Goal: Information Seeking & Learning: Learn about a topic

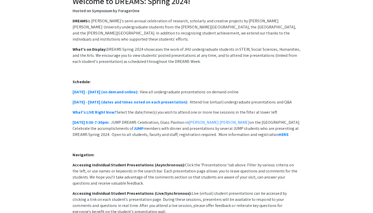
scroll to position [38, 0]
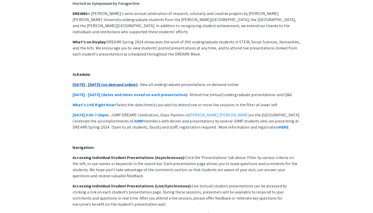
click at [113, 82] on link "April 15 - 19 (on demand online):" at bounding box center [106, 84] width 66 height 5
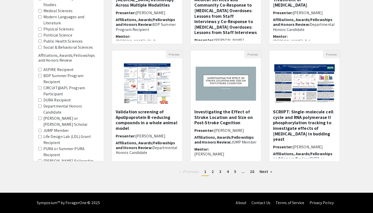
scroll to position [123, 0]
click at [227, 171] on span "4" at bounding box center [228, 171] width 2 height 5
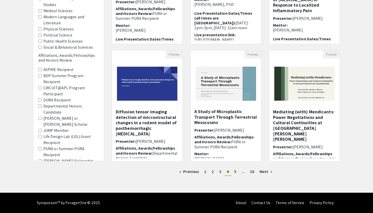
scroll to position [123, 0]
click at [233, 172] on link "page 5" at bounding box center [235, 172] width 7 height 8
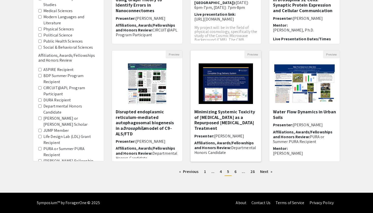
scroll to position [123, 0]
click at [237, 172] on link "page 6" at bounding box center [235, 172] width 7 height 8
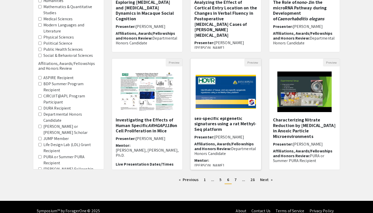
scroll to position [10, 0]
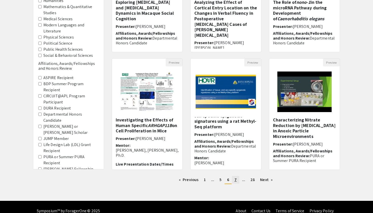
click at [237, 180] on link "page 7" at bounding box center [235, 180] width 7 height 8
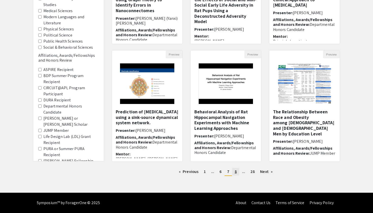
scroll to position [123, 0]
click at [237, 171] on span "8" at bounding box center [236, 171] width 2 height 5
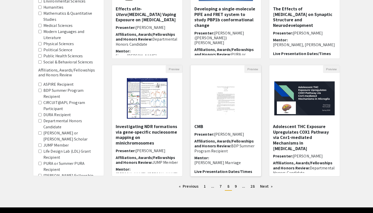
scroll to position [25, 0]
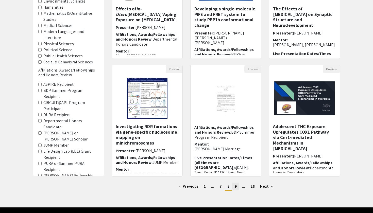
click at [234, 186] on link "page 9" at bounding box center [235, 187] width 7 height 8
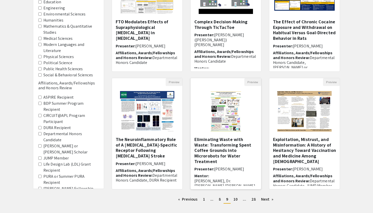
scroll to position [96, 0]
click at [237, 200] on span "10" at bounding box center [236, 199] width 4 height 5
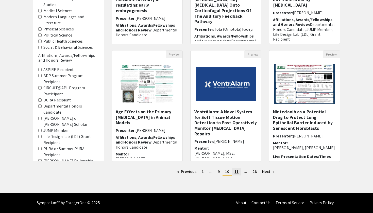
click at [239, 172] on link "page 11" at bounding box center [236, 172] width 9 height 8
click at [294, 118] on h5 "Nintedanib as a Potential Drug to Protect Lung Epithelial Barrier Induced by Se…" at bounding box center [304, 120] width 63 height 22
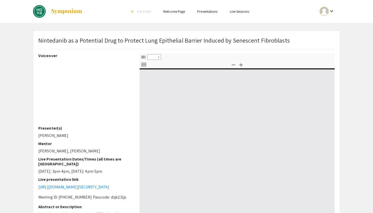
select select "custom"
type input "0"
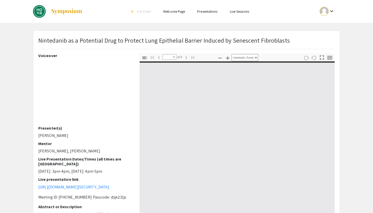
select select "custom"
type input "1"
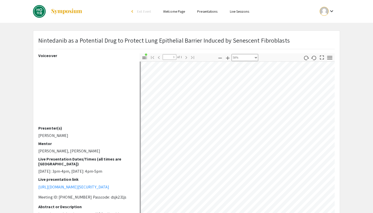
click at [219, 58] on icon "button" at bounding box center [220, 58] width 6 height 6
select select "custom"
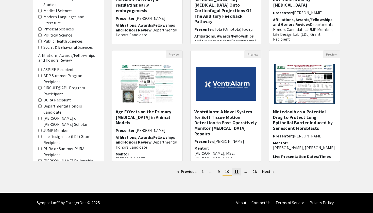
click at [235, 174] on span "11" at bounding box center [237, 171] width 4 height 5
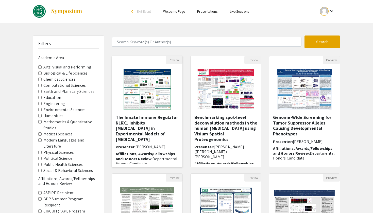
click at [140, 126] on h5 "The Innate Immune Regulator NLRX1 Inhibits [MEDICAL_DATA] in Experimental Model…" at bounding box center [147, 128] width 63 height 27
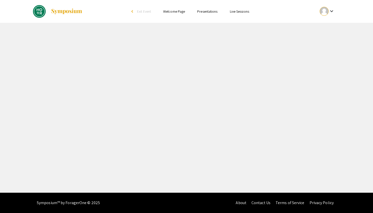
select select "custom"
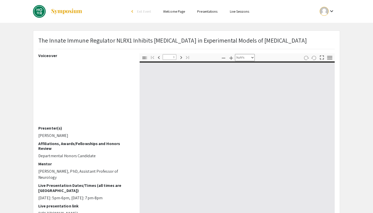
type input "0"
select select "custom"
type input "1"
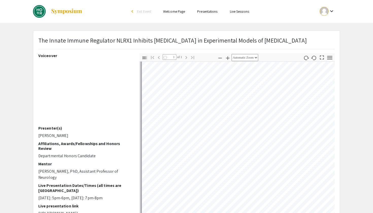
select select "custom"
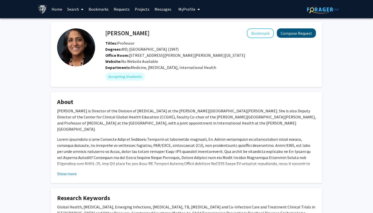
click at [288, 36] on button "Compose Request" at bounding box center [296, 32] width 39 height 9
